Goal: Obtain resource: Download file/media

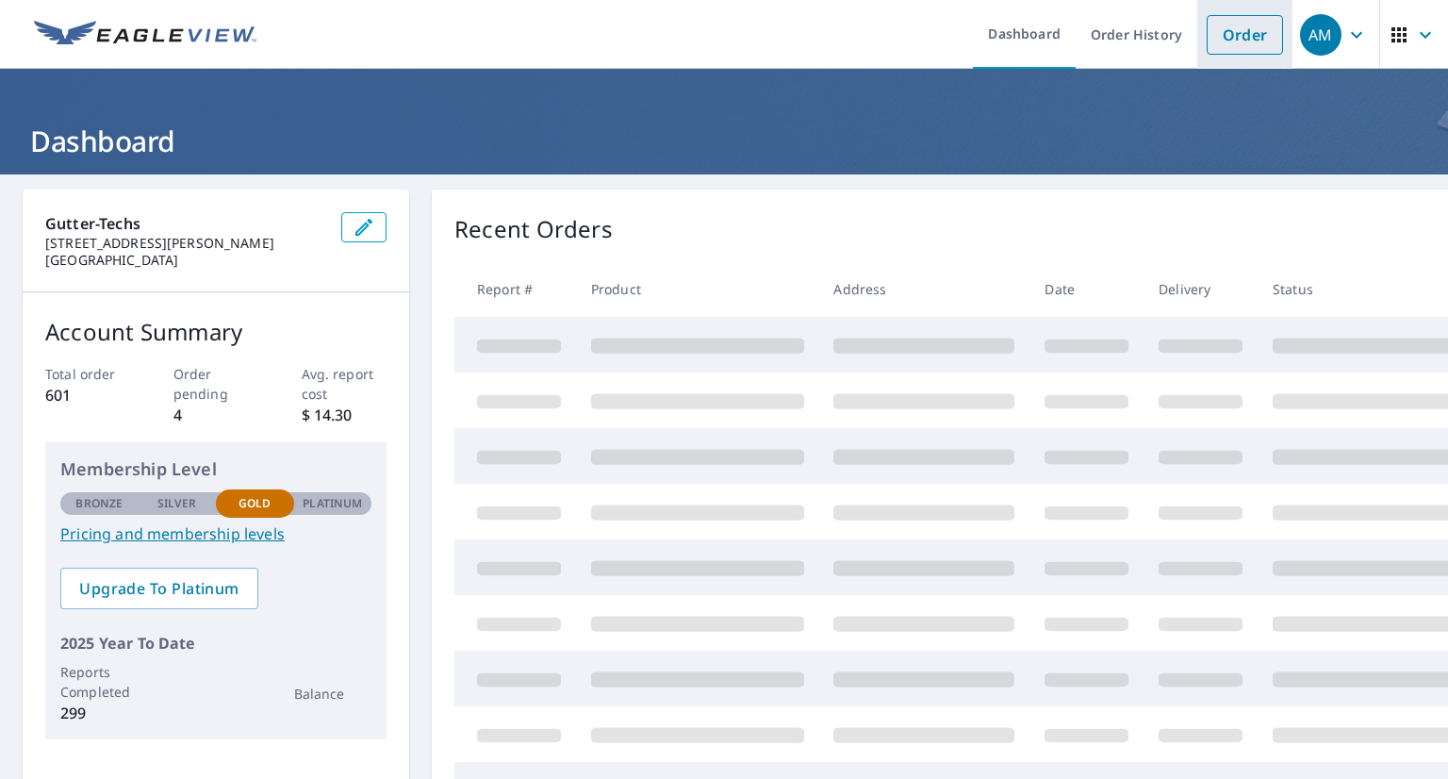
click at [1246, 40] on link "Order" at bounding box center [1245, 35] width 76 height 40
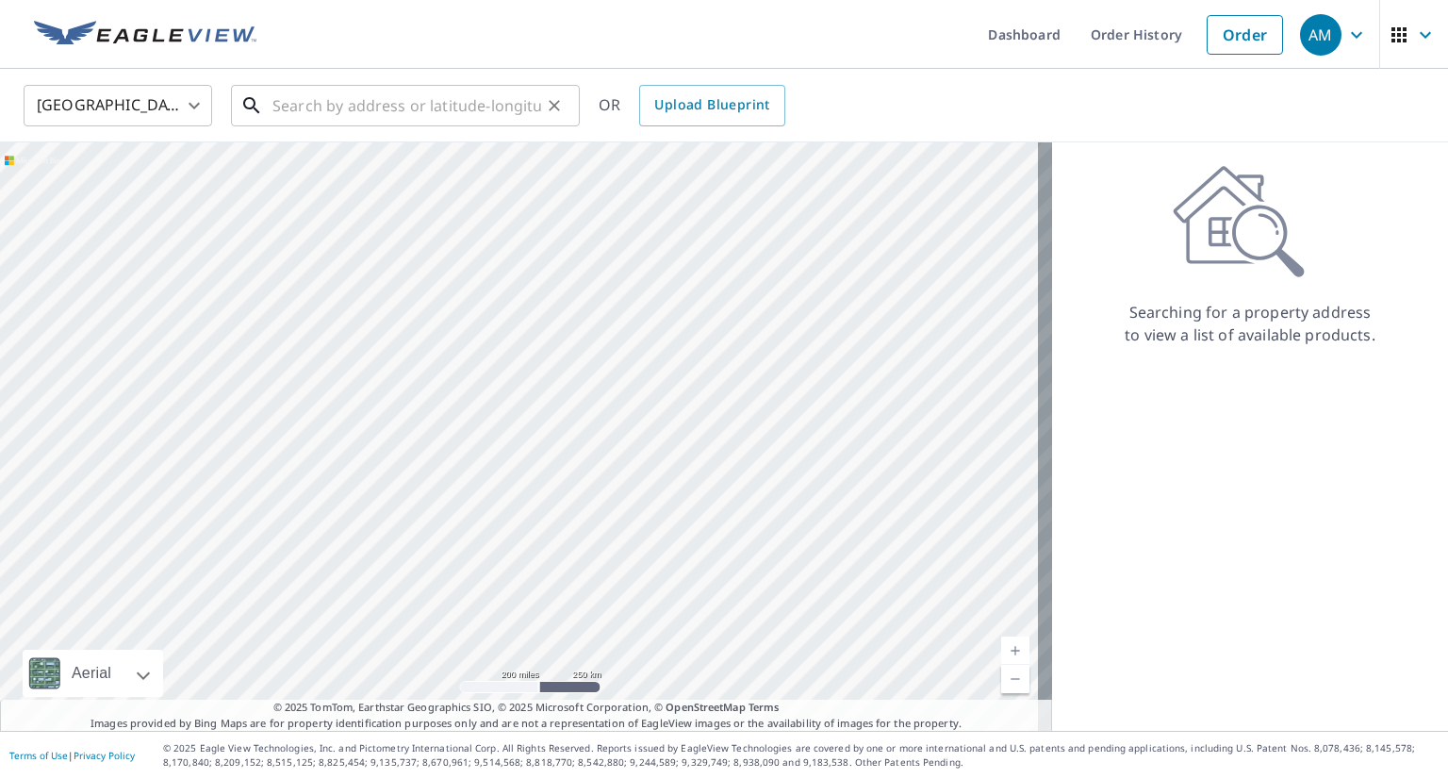
click at [501, 99] on input "text" at bounding box center [406, 105] width 269 height 53
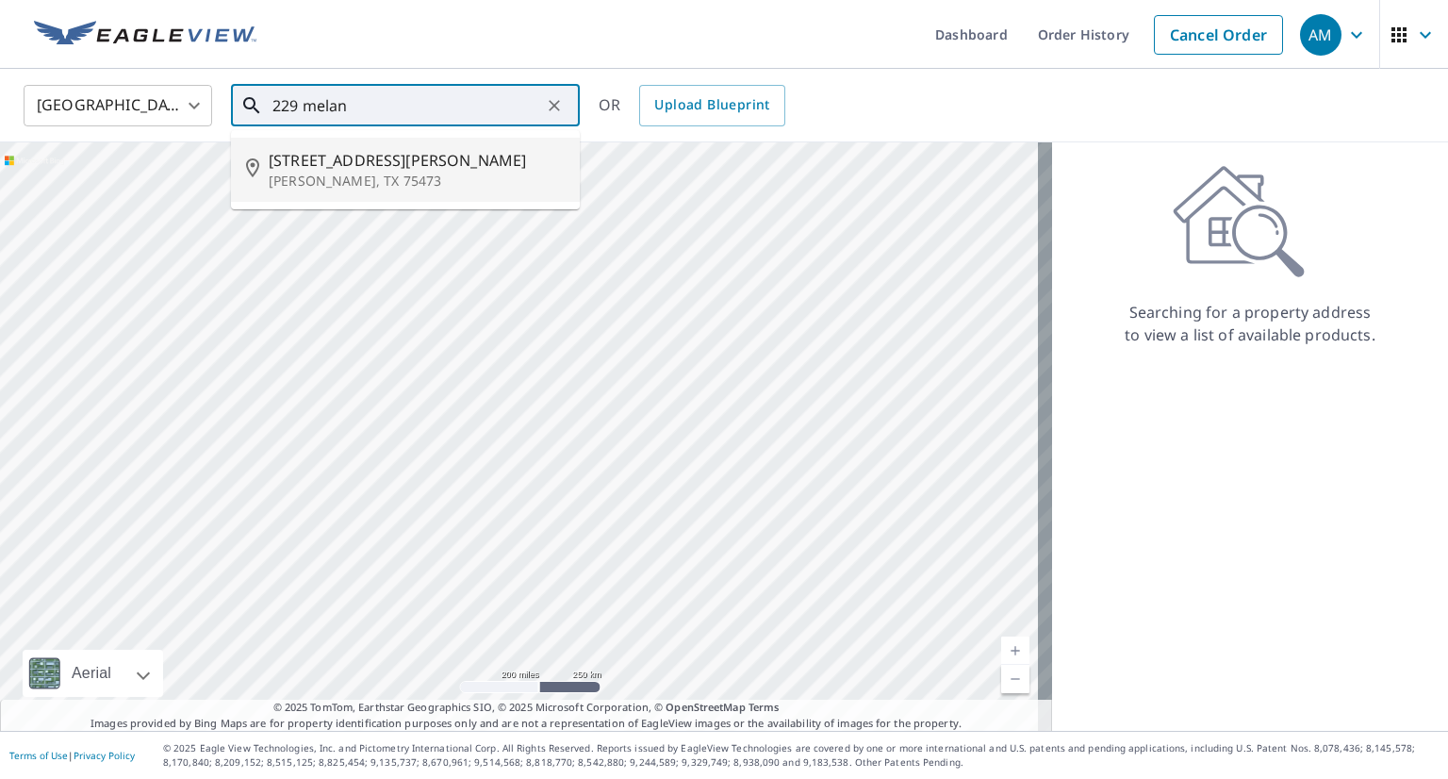
click at [355, 165] on span "[STREET_ADDRESS][PERSON_NAME]" at bounding box center [417, 160] width 296 height 23
type input "[STREET_ADDRESS][PERSON_NAME][PERSON_NAME]"
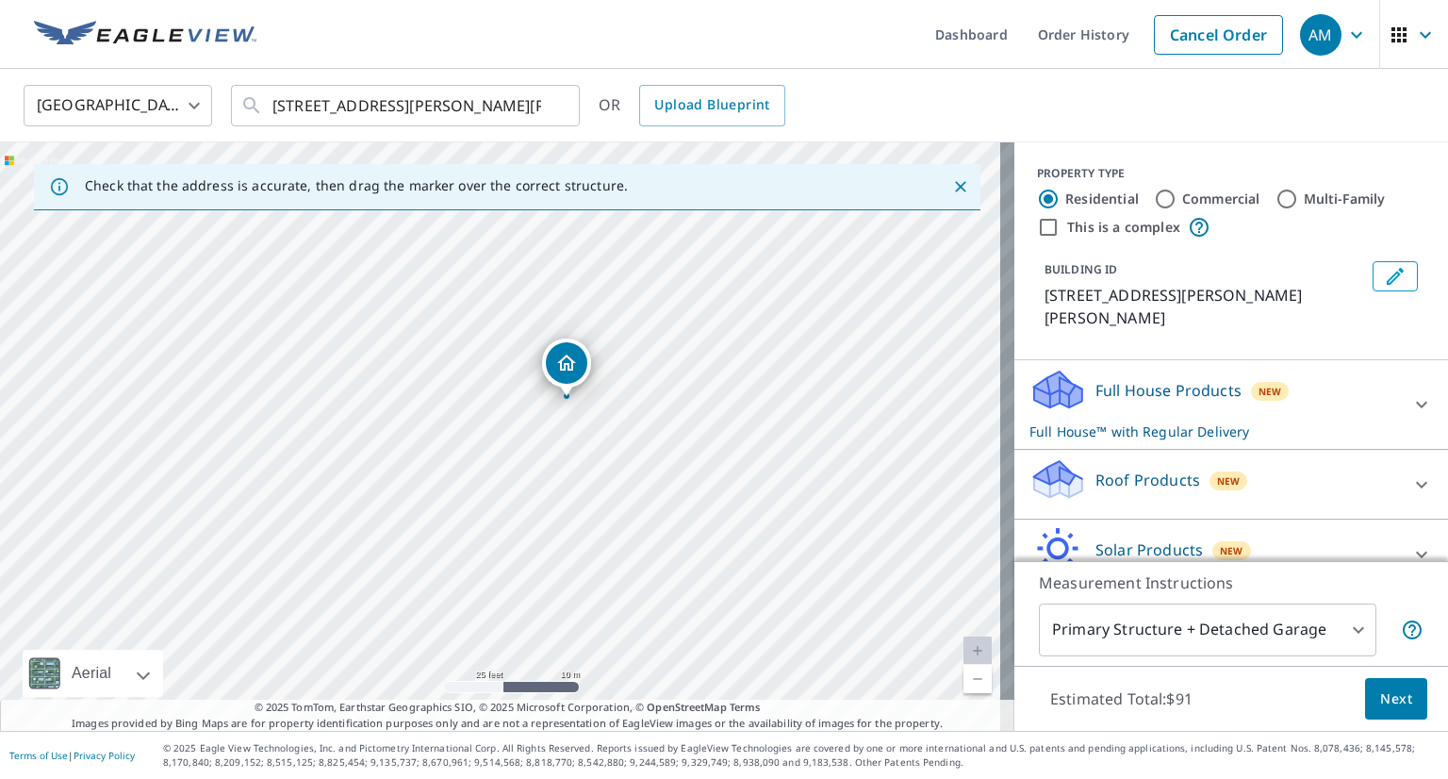
drag, startPoint x: 499, startPoint y: 499, endPoint x: 564, endPoint y: 463, distance: 74.3
click at [564, 463] on div "[STREET_ADDRESS][PERSON_NAME][PERSON_NAME]" at bounding box center [507, 436] width 1014 height 588
click at [1410, 473] on icon at bounding box center [1421, 484] width 23 height 23
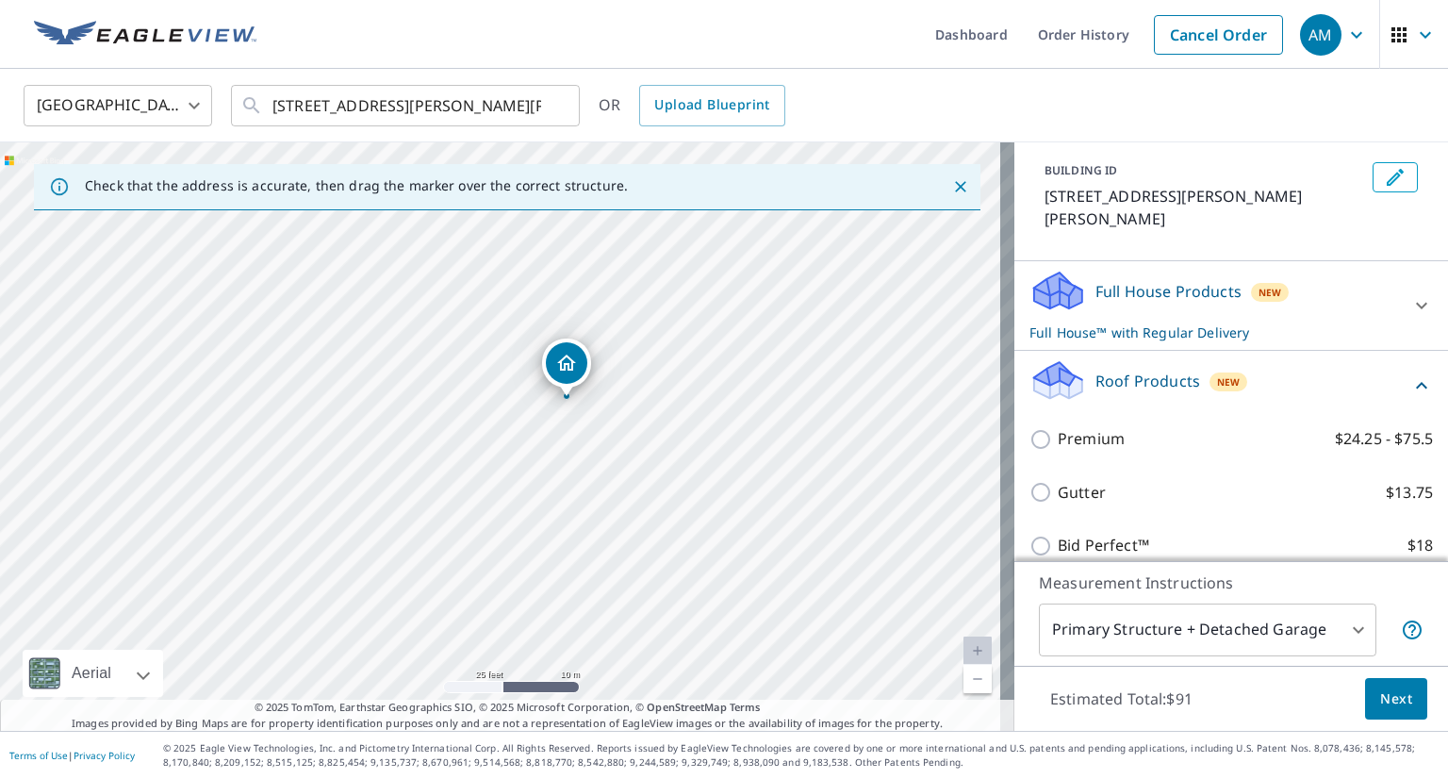
scroll to position [189, 0]
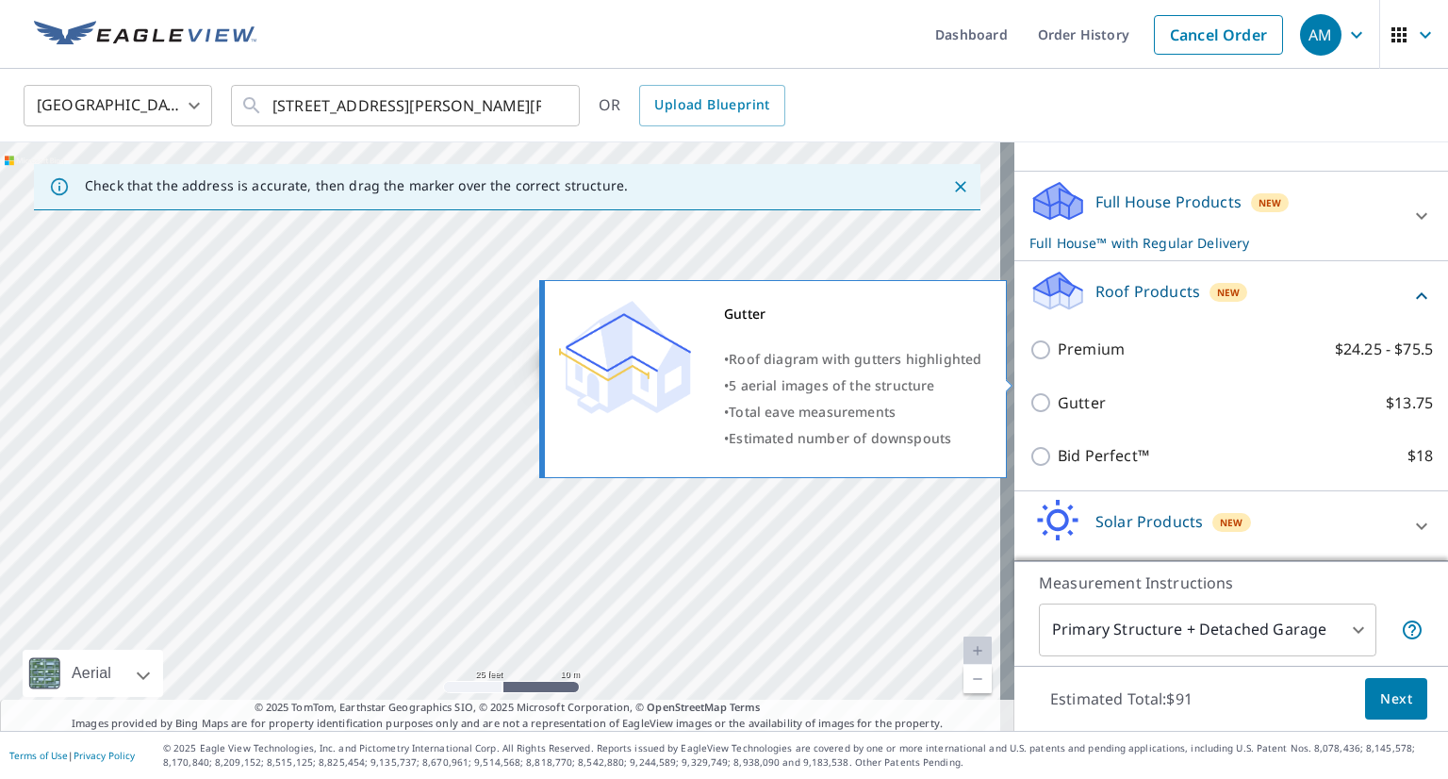
click at [1031, 391] on input "Gutter $13.75" at bounding box center [1043, 402] width 28 height 23
checkbox input "true"
checkbox input "false"
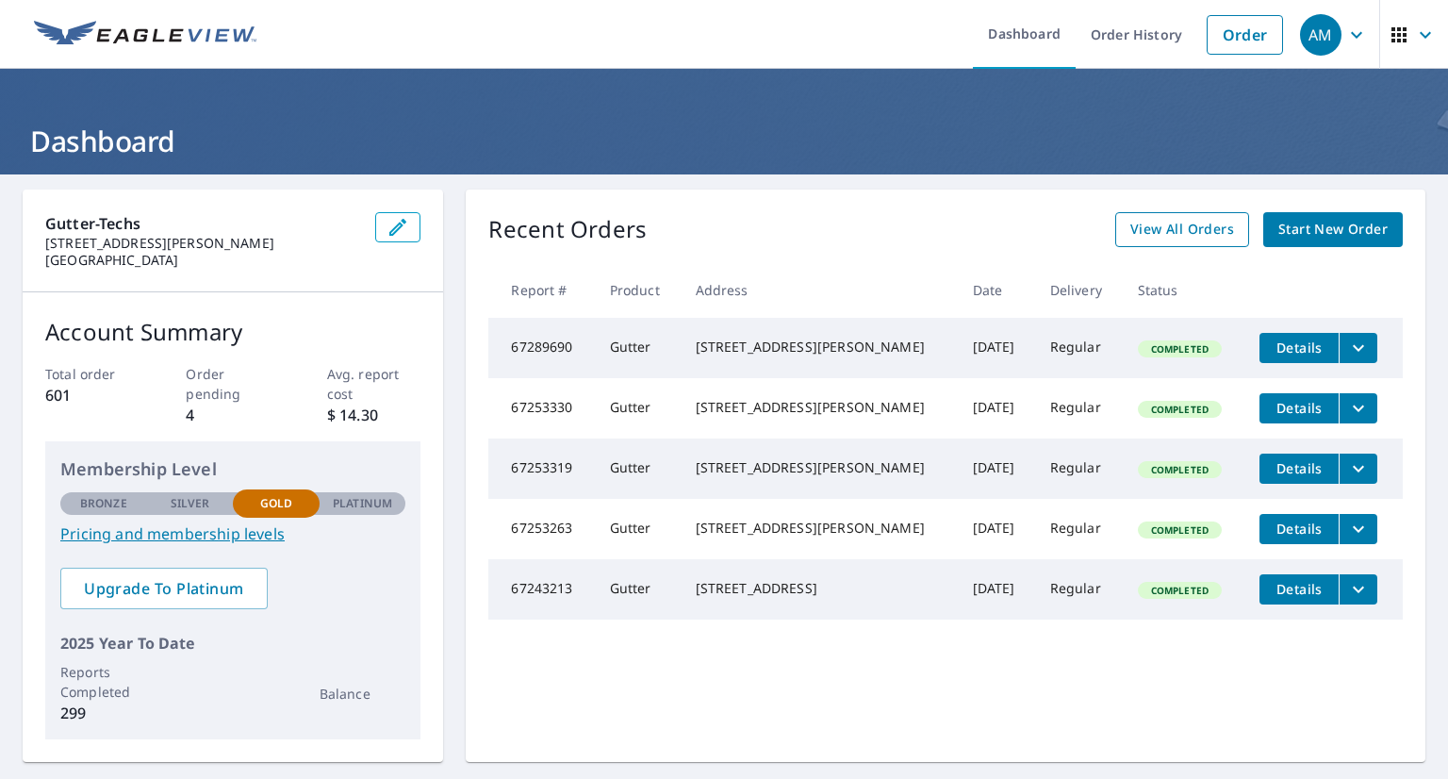
click at [1180, 235] on span "View All Orders" at bounding box center [1182, 230] width 104 height 24
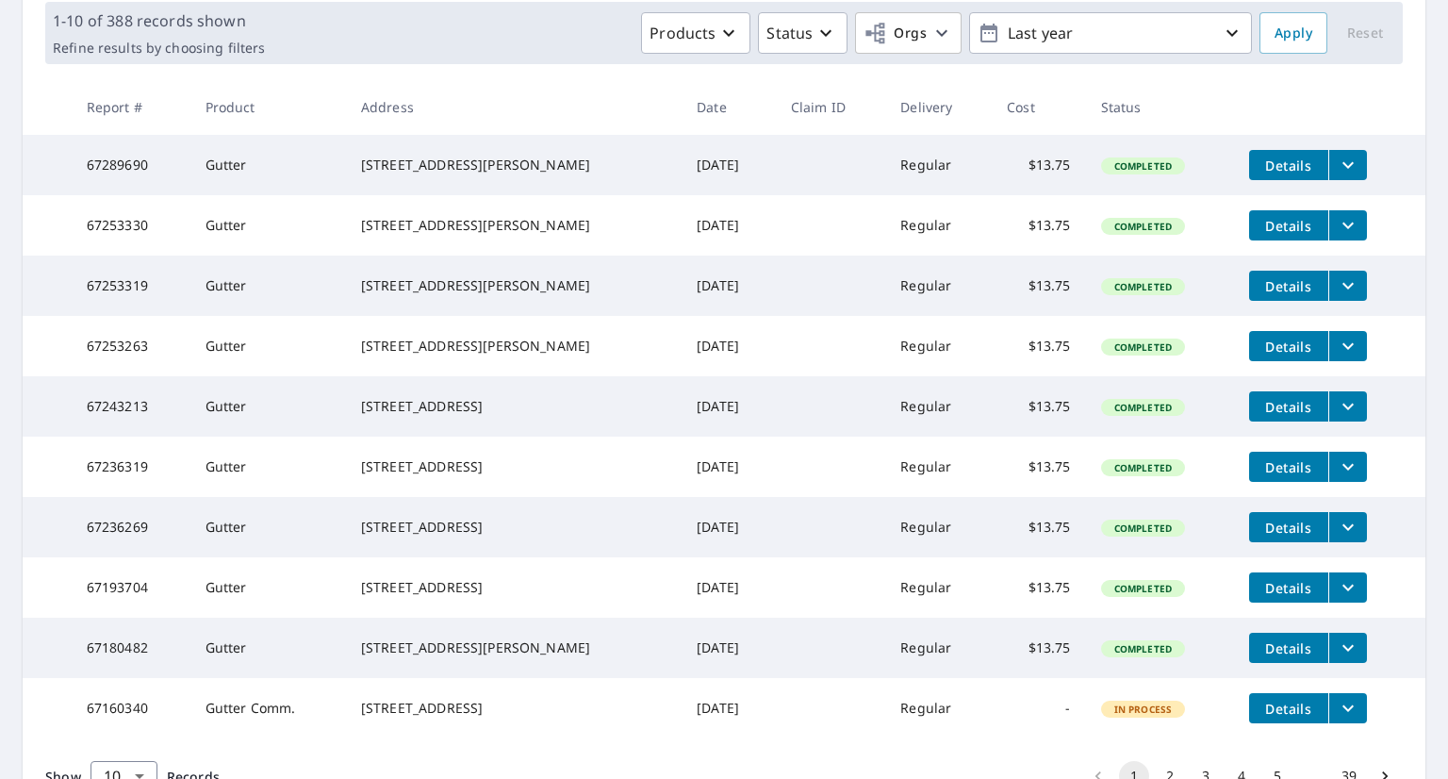
scroll to position [377, 0]
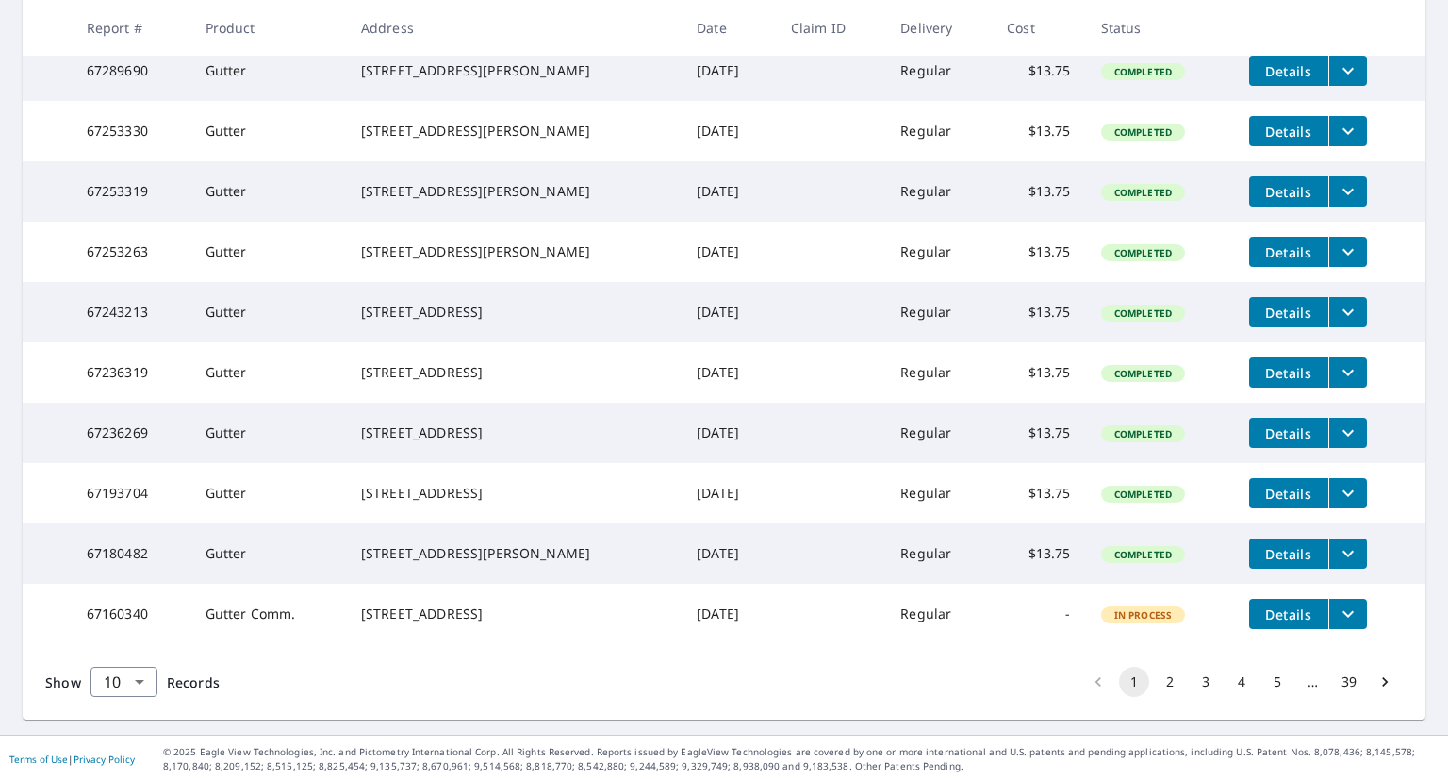
click at [1155, 697] on button "2" at bounding box center [1170, 681] width 30 height 30
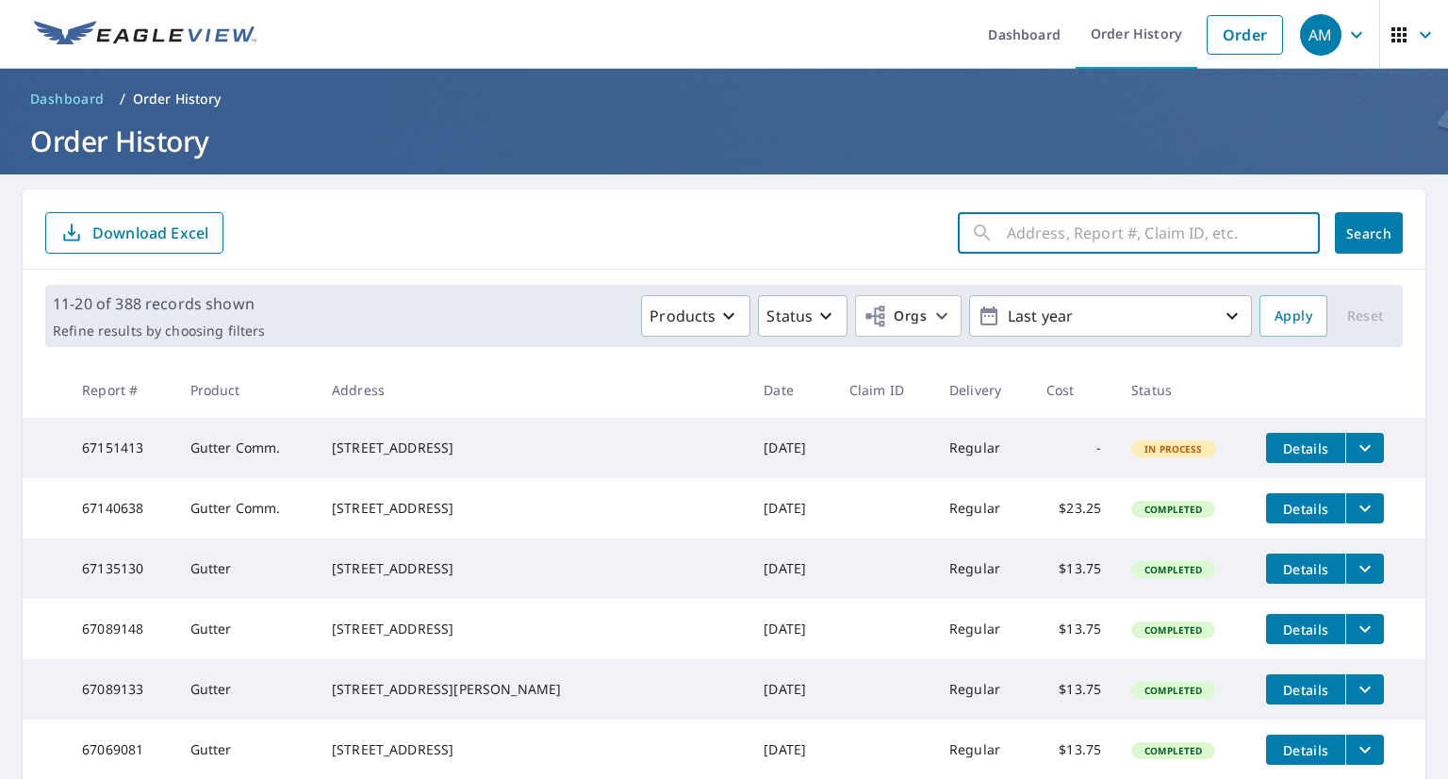
click at [1077, 236] on input "text" at bounding box center [1163, 232] width 313 height 53
type input "229"
click button "Search" at bounding box center [1369, 232] width 68 height 41
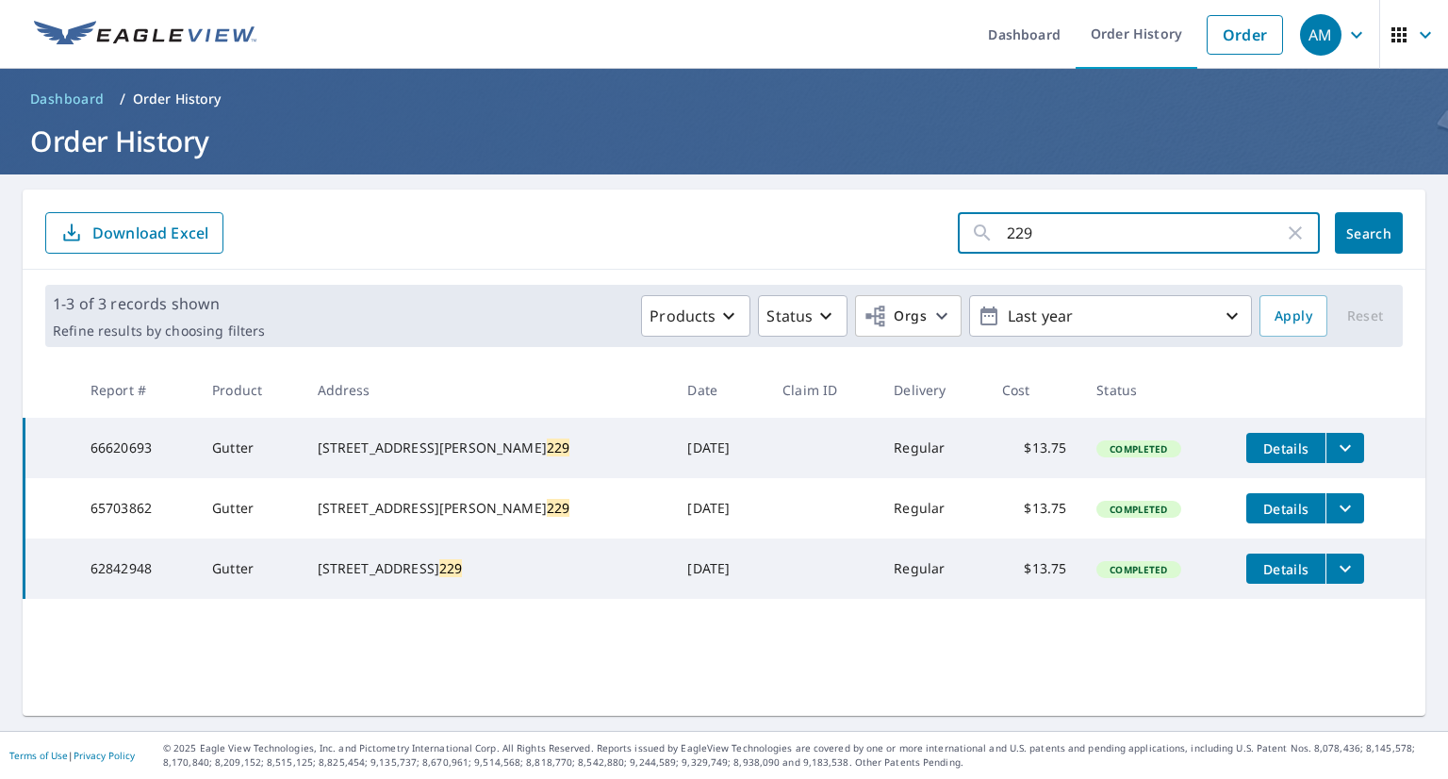
click at [1077, 236] on input "229" at bounding box center [1145, 232] width 277 height 53
type input "2"
type input "melanie"
click button "Search" at bounding box center [1369, 232] width 68 height 41
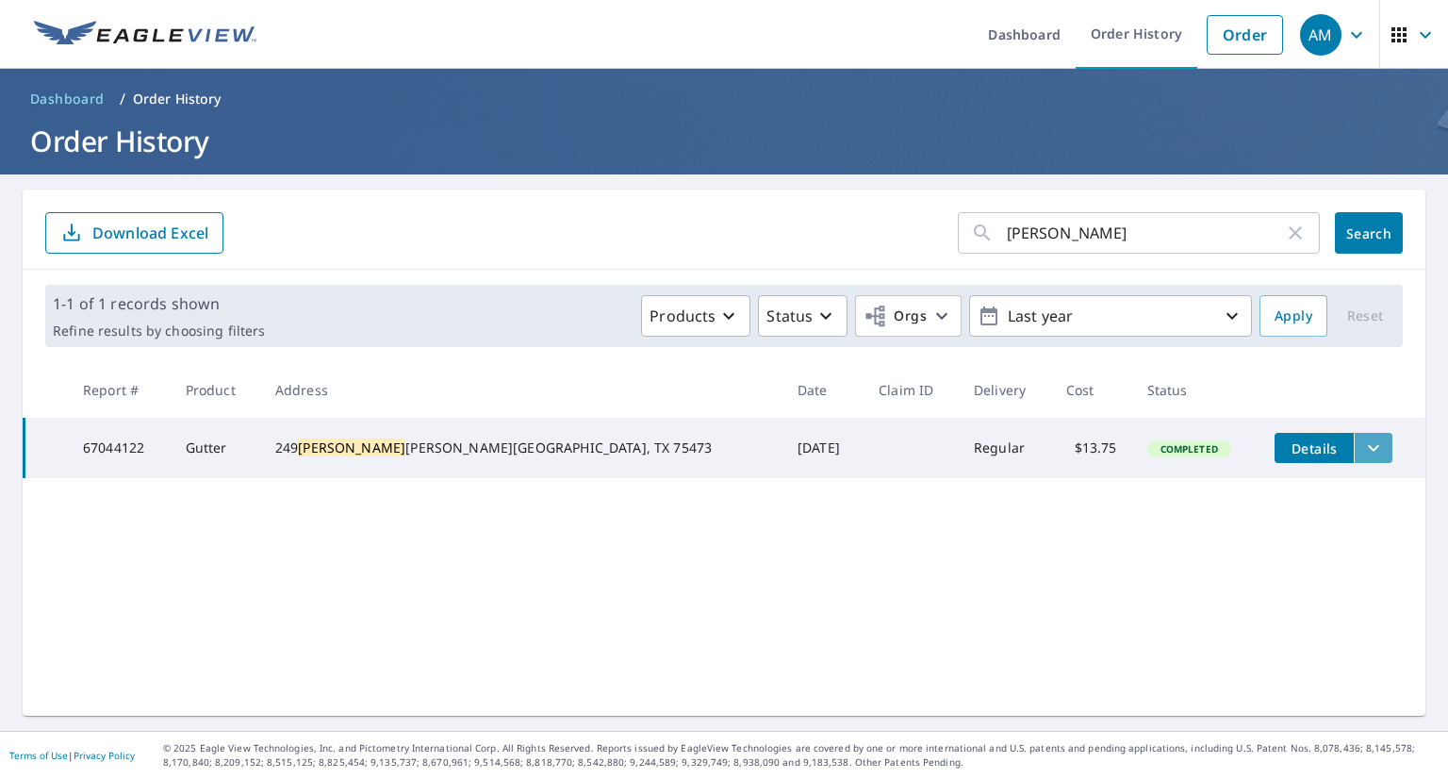
click at [1362, 448] on icon "filesDropdownBtn-67044122" at bounding box center [1373, 447] width 23 height 23
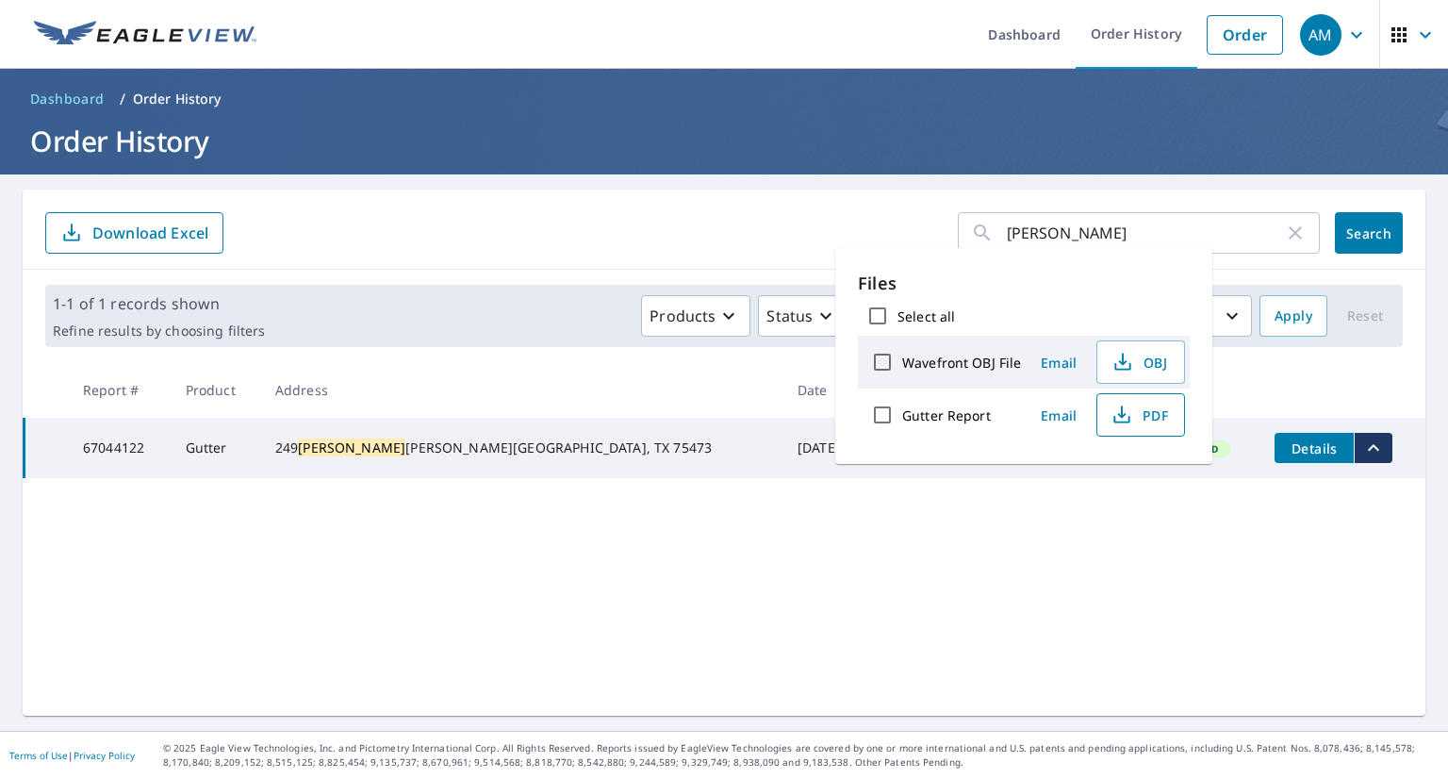
click at [1131, 410] on span "PDF" at bounding box center [1139, 414] width 60 height 23
